Goal: Transaction & Acquisition: Download file/media

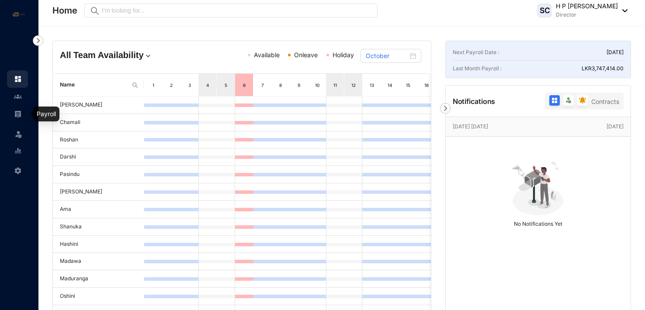
click at [18, 112] on img at bounding box center [18, 114] width 8 height 8
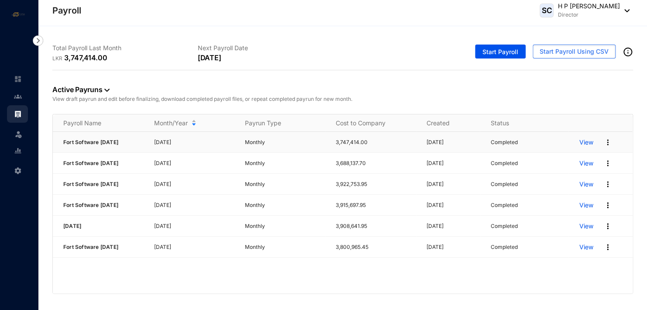
click at [585, 146] on p "View" at bounding box center [586, 142] width 14 height 9
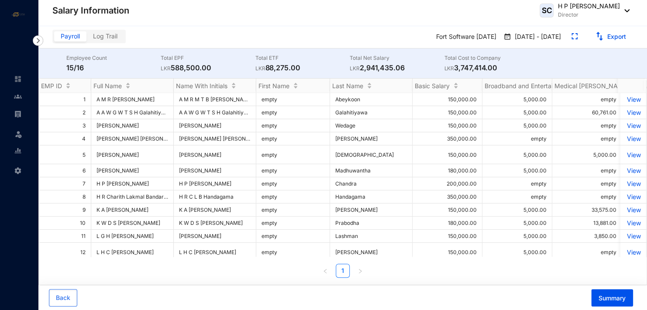
click at [105, 35] on span "Log Trail" at bounding box center [105, 35] width 24 height 7
click at [87, 38] on input "Log Trail" at bounding box center [87, 38] width 0 height 0
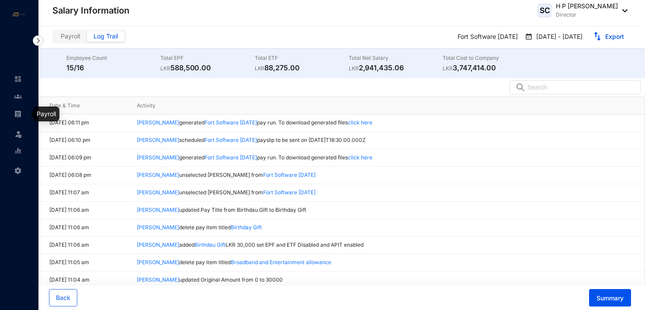
click at [17, 113] on img at bounding box center [18, 114] width 8 height 8
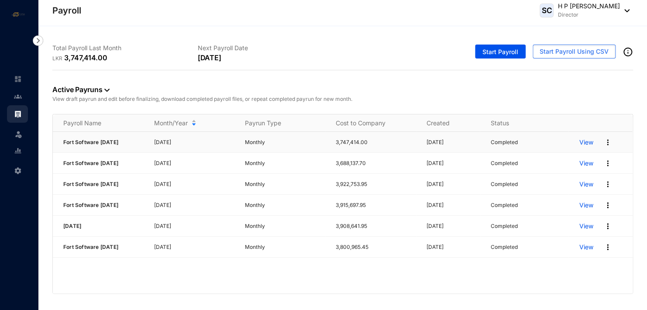
click at [610, 145] on img at bounding box center [608, 142] width 9 height 9
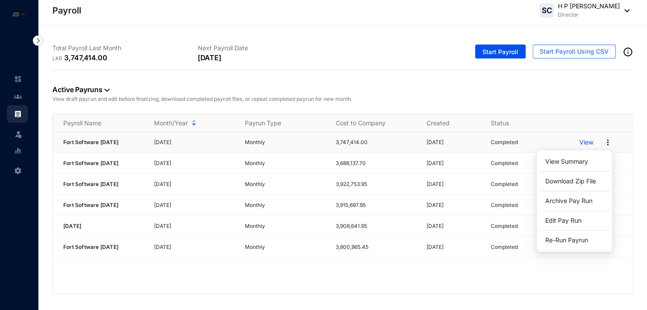
click at [588, 143] on p "View" at bounding box center [586, 142] width 14 height 9
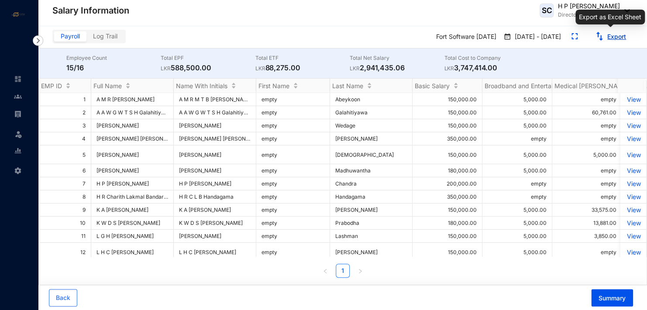
click at [621, 36] on link "Export" at bounding box center [617, 36] width 19 height 7
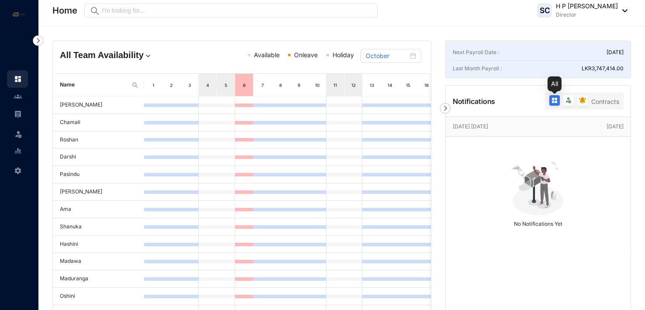
click at [554, 100] on img at bounding box center [554, 100] width 7 height 7
click at [547, 102] on input "radio" at bounding box center [547, 102] width 0 height 0
click at [554, 100] on img at bounding box center [554, 100] width 7 height 7
click at [547, 102] on input "radio" at bounding box center [547, 102] width 0 height 0
click at [585, 100] on img at bounding box center [582, 100] width 7 height 7
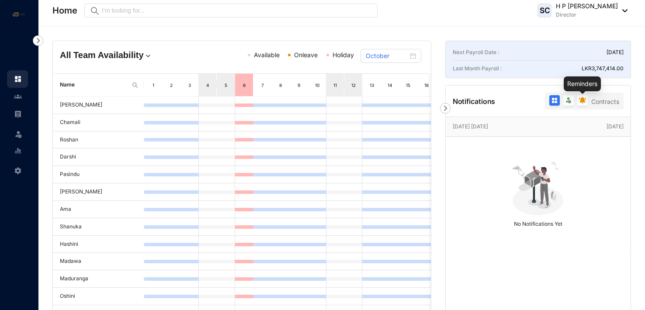
click at [575, 102] on input "radio" at bounding box center [575, 102] width 0 height 0
click at [472, 96] on p "Notifications" at bounding box center [474, 101] width 43 height 10
click at [20, 96] on img at bounding box center [18, 97] width 8 height 8
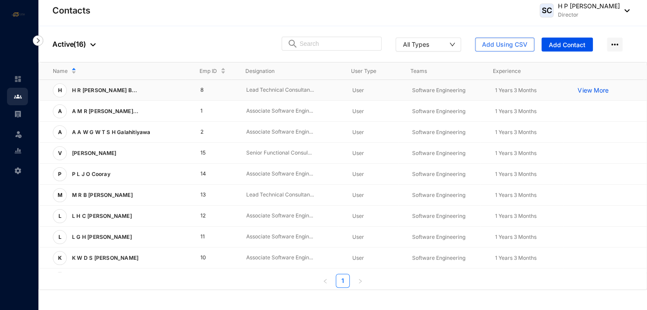
click at [595, 92] on p "View More" at bounding box center [595, 90] width 35 height 9
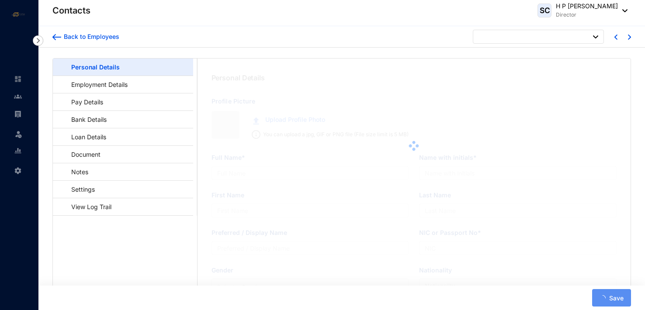
type input "H R Charith Lakmal Bandara Handagama"
type input "H R C L B Handagama"
type input "Handagama"
type input "Charith"
type input "198307801129"
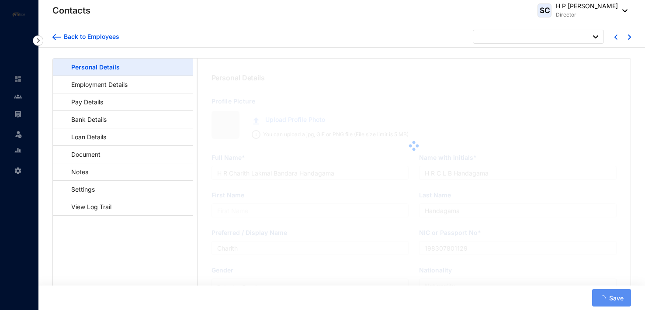
type input "[DATE]"
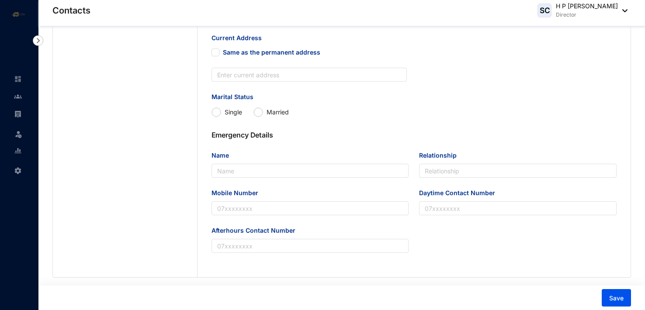
scroll to position [253, 0]
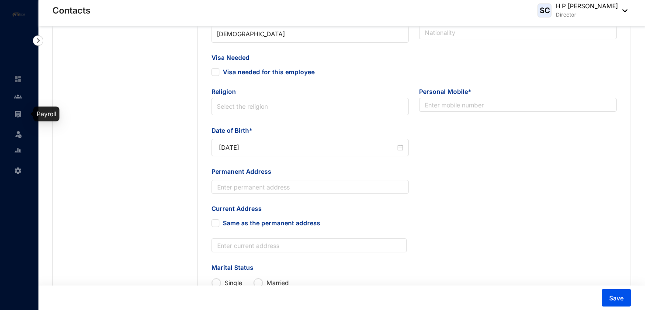
click at [16, 112] on img at bounding box center [18, 114] width 8 height 8
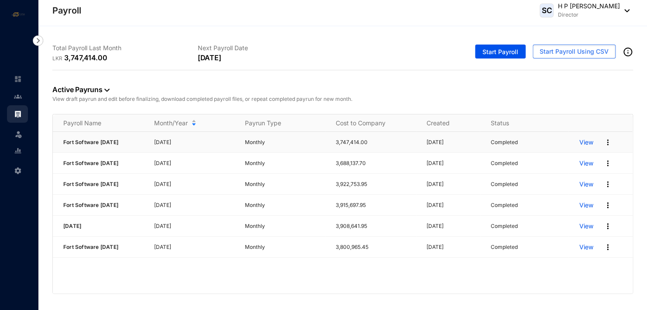
click at [588, 141] on p "View" at bounding box center [586, 142] width 14 height 9
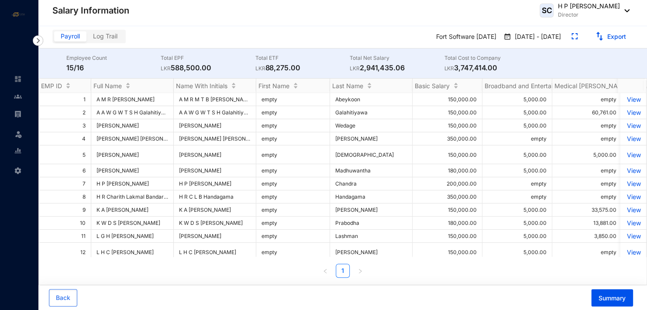
click at [76, 37] on span "Payroll" at bounding box center [70, 35] width 19 height 7
click at [54, 38] on input "Payroll" at bounding box center [54, 38] width 0 height 0
click at [104, 32] on span "Log Trail" at bounding box center [105, 35] width 24 height 7
click at [87, 38] on input "Log Trail" at bounding box center [87, 38] width 0 height 0
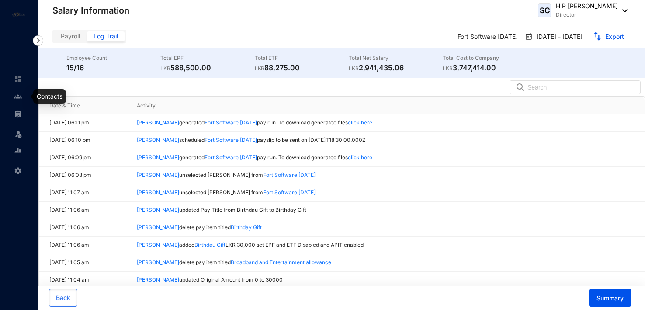
click at [17, 95] on img at bounding box center [18, 97] width 8 height 8
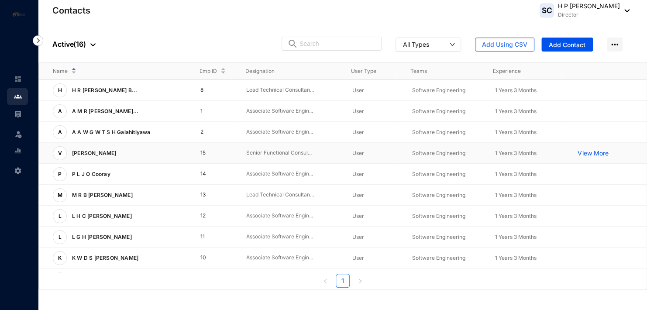
click at [106, 151] on p "[PERSON_NAME]" at bounding box center [93, 153] width 53 height 14
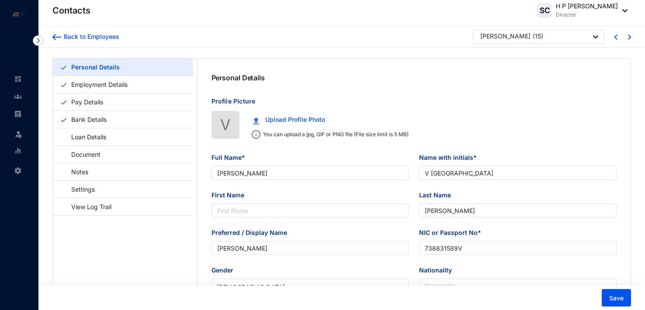
type input "[PERSON_NAME]"
type input "V [GEOGRAPHIC_DATA]"
type input "[PERSON_NAME]"
type input "736831589V"
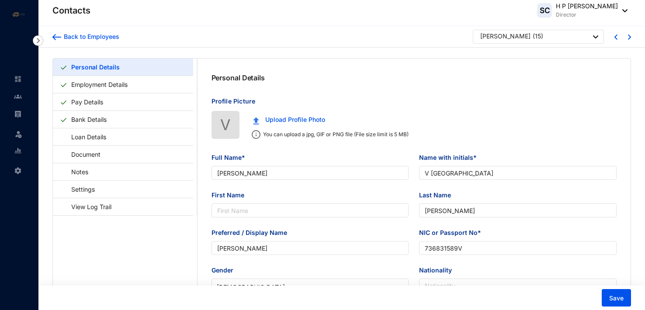
type input "[DATE]"
click at [89, 104] on link "Pay Details" at bounding box center [87, 102] width 39 height 18
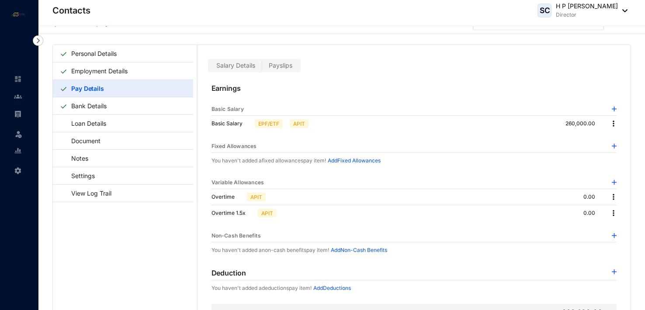
scroll to position [21, 0]
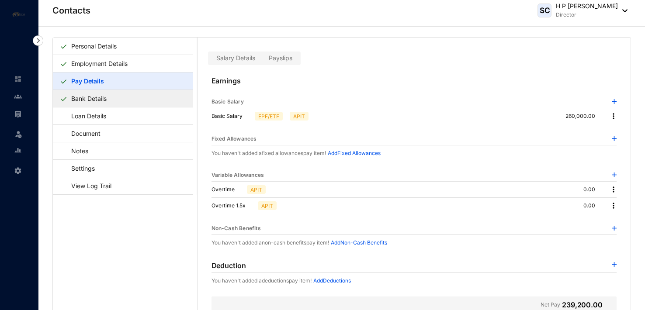
click at [100, 100] on link "Bank Details" at bounding box center [89, 99] width 42 height 18
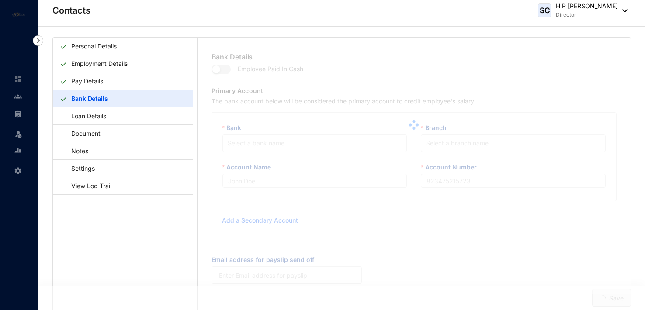
type input "[PERSON_NAME]"
type input "003003134040"
type input "[PERSON_NAME][EMAIL_ADDRESS][DOMAIN_NAME]"
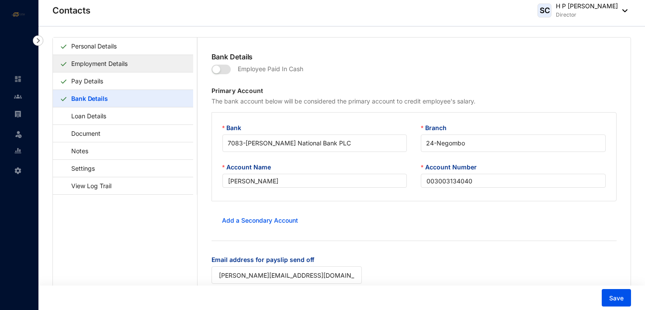
click at [103, 62] on link "Employment Details" at bounding box center [99, 64] width 63 height 18
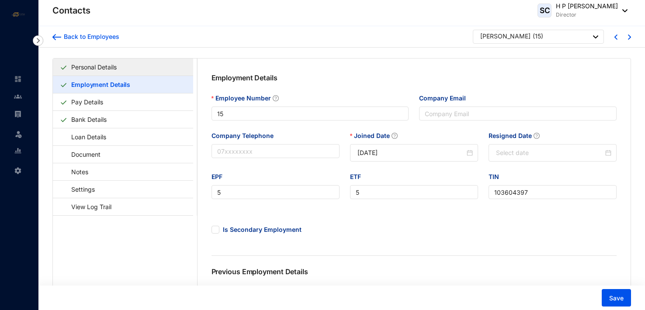
click at [105, 66] on link "Personal Details" at bounding box center [94, 67] width 52 height 18
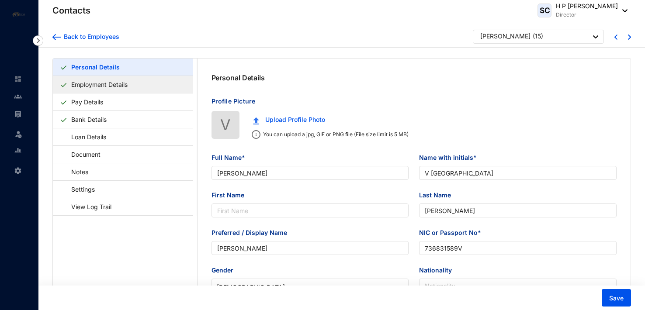
click at [116, 84] on link "Employment Details" at bounding box center [99, 85] width 63 height 18
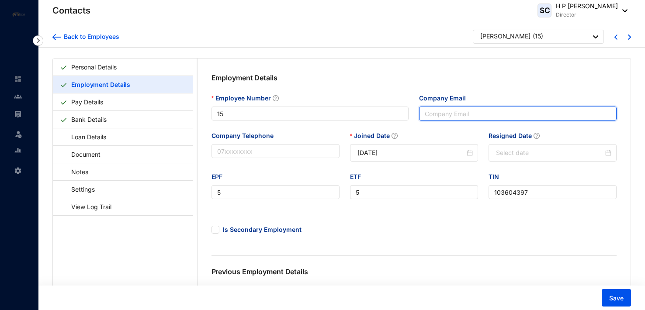
click at [439, 116] on input "Company Email" at bounding box center [517, 114] width 197 height 14
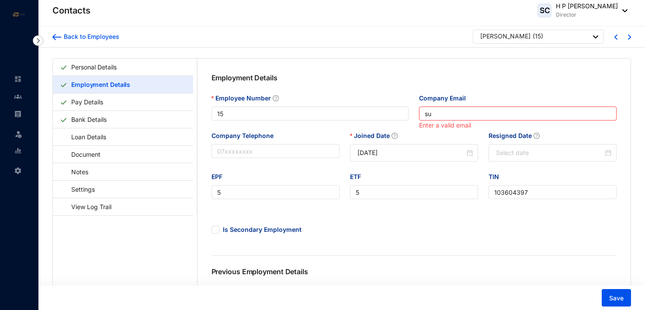
type input "s"
click at [16, 110] on img at bounding box center [18, 114] width 8 height 8
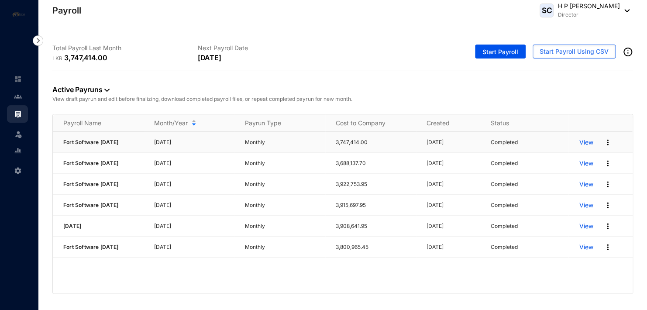
click at [582, 143] on p "View" at bounding box center [586, 142] width 14 height 9
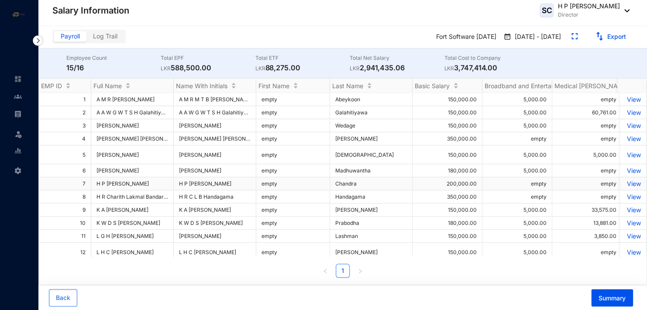
click at [628, 187] on p "View" at bounding box center [633, 183] width 15 height 7
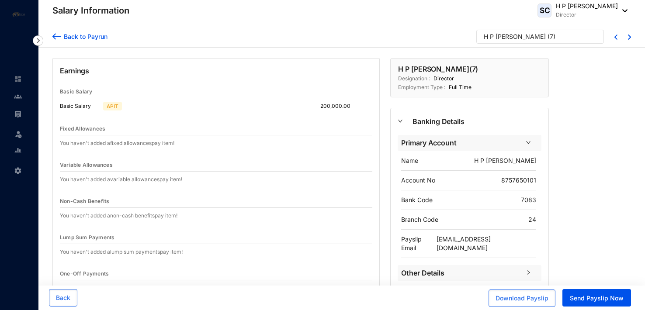
click at [58, 34] on img at bounding box center [56, 36] width 9 height 9
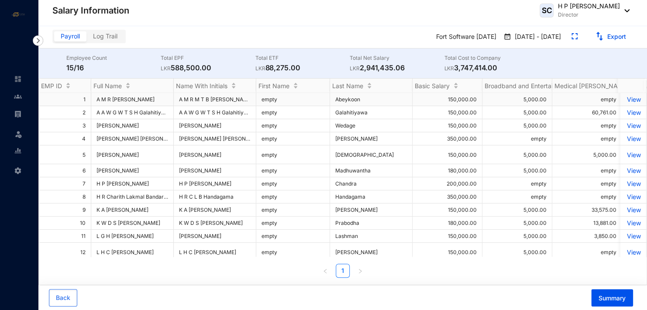
click at [629, 101] on p "View" at bounding box center [633, 99] width 15 height 7
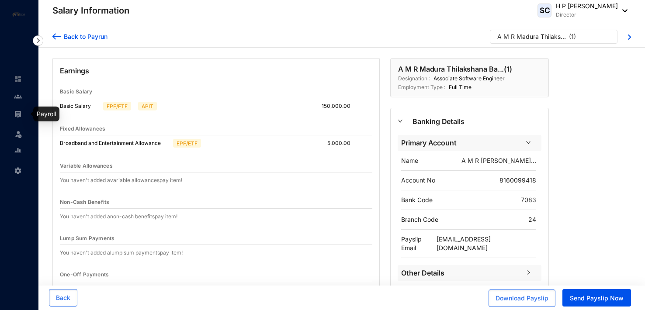
click at [19, 111] on img at bounding box center [18, 114] width 8 height 8
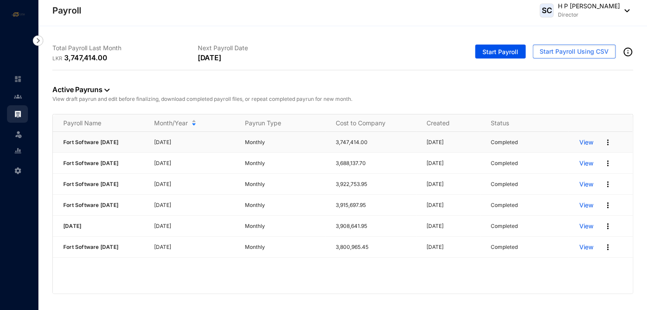
click at [588, 145] on p "View" at bounding box center [586, 142] width 14 height 9
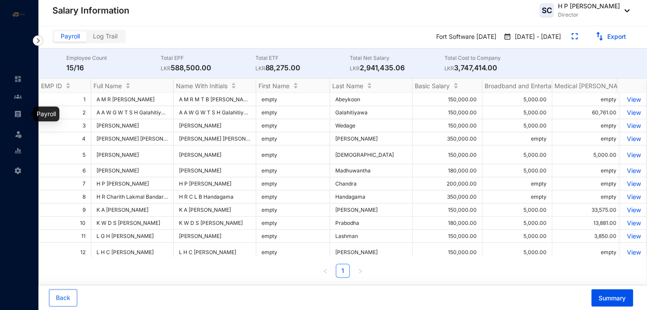
click at [18, 113] on img at bounding box center [18, 114] width 8 height 8
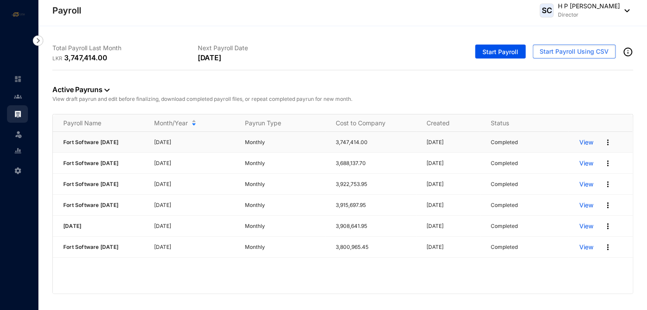
click at [588, 142] on p "View" at bounding box center [586, 142] width 14 height 9
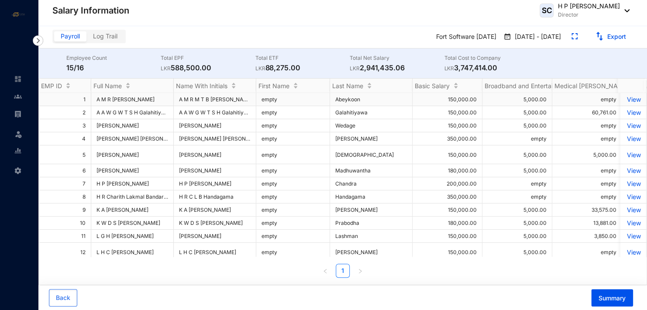
click at [626, 100] on p "View" at bounding box center [633, 99] width 15 height 7
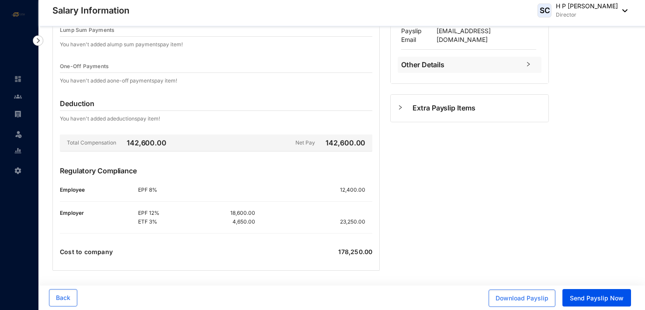
scroll to position [209, 0]
click at [530, 296] on span "Download Payslip" at bounding box center [521, 298] width 53 height 9
click at [19, 111] on img at bounding box center [18, 114] width 8 height 8
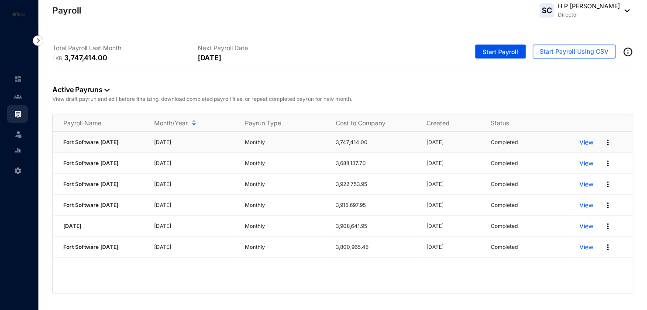
click at [590, 142] on p "View" at bounding box center [586, 142] width 14 height 9
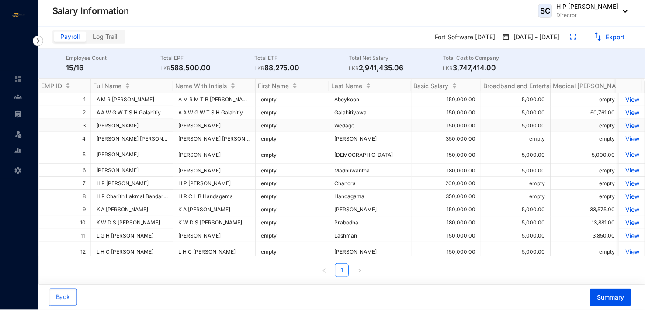
scroll to position [44, 0]
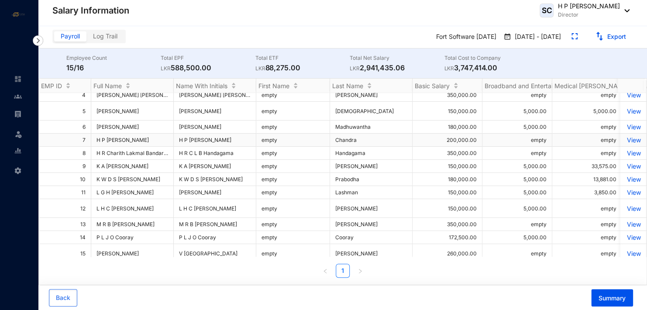
click at [626, 144] on p "View" at bounding box center [633, 139] width 15 height 7
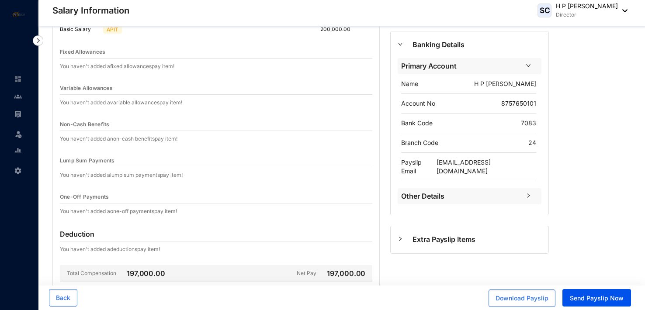
scroll to position [87, 0]
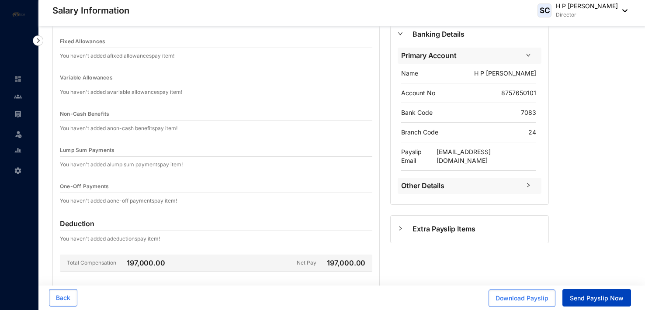
click at [609, 297] on span "Send Payslip Now" at bounding box center [597, 298] width 54 height 9
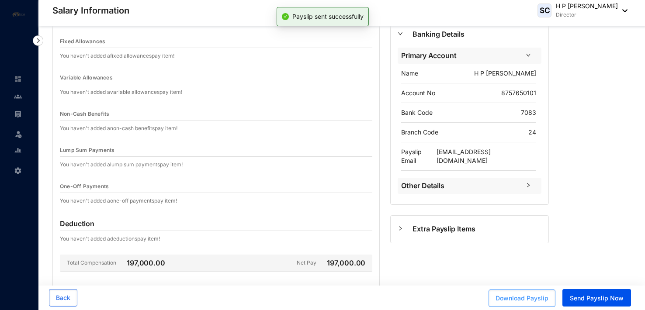
click at [533, 298] on span "Download Payslip" at bounding box center [521, 298] width 53 height 9
